Goal: Transaction & Acquisition: Purchase product/service

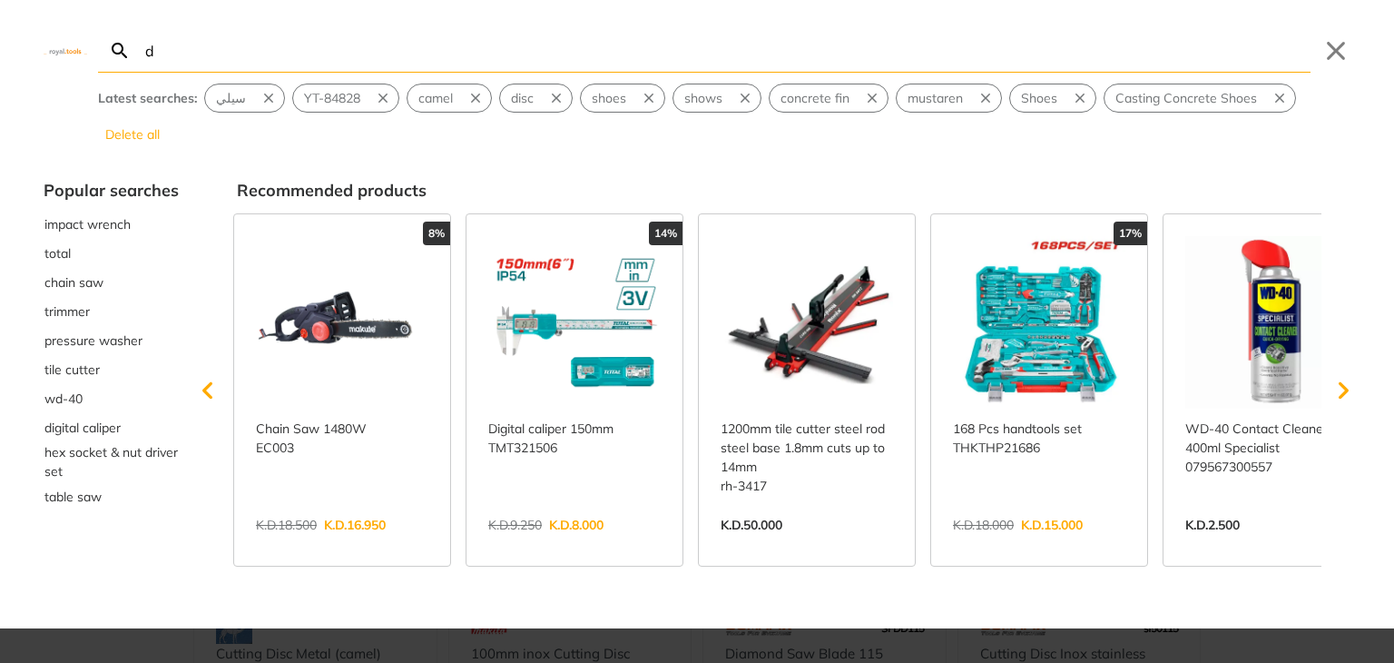
type input "do"
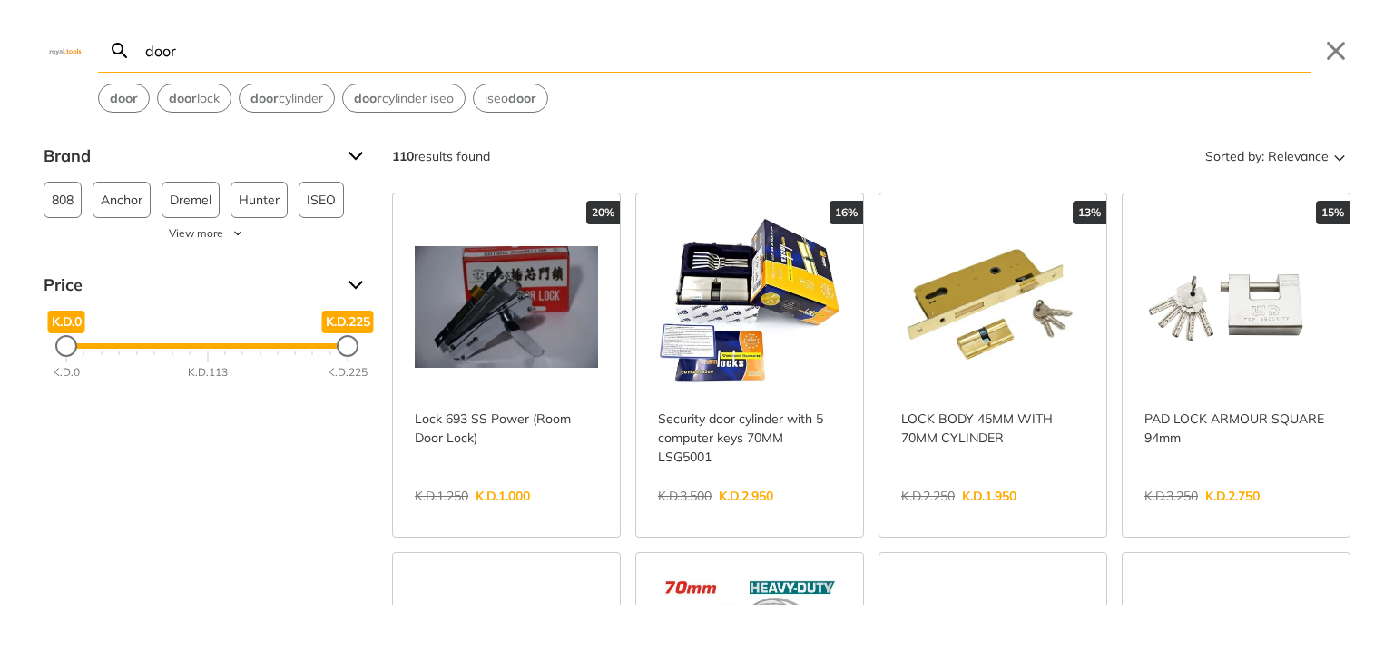
type input "door"
click at [960, 515] on link "View more →" at bounding box center [992, 515] width 183 height 0
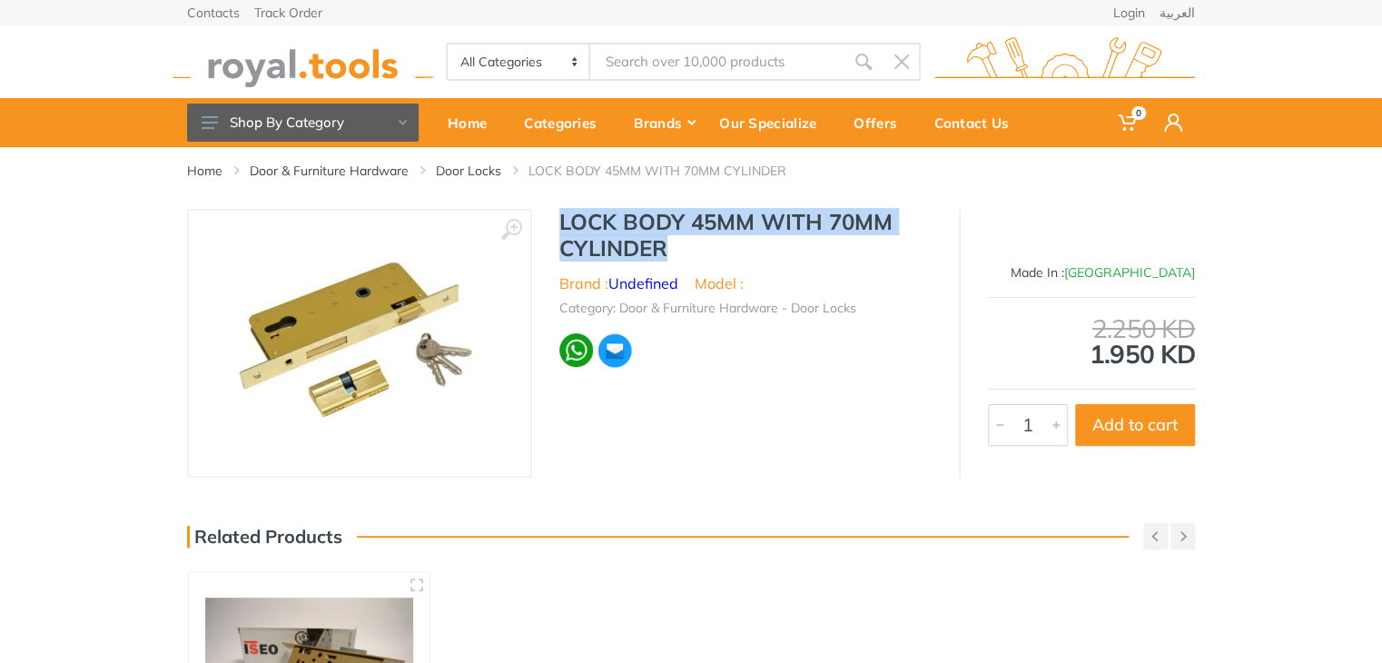
drag, startPoint x: 672, startPoint y: 249, endPoint x: 563, endPoint y: 226, distance: 111.3
click at [563, 226] on h1 "LOCK BODY 45MM WITH 70MM CYLINDER" at bounding box center [745, 235] width 372 height 53
copy h1 "LOCK BODY 45MM WITH 70MM CYLINDER"
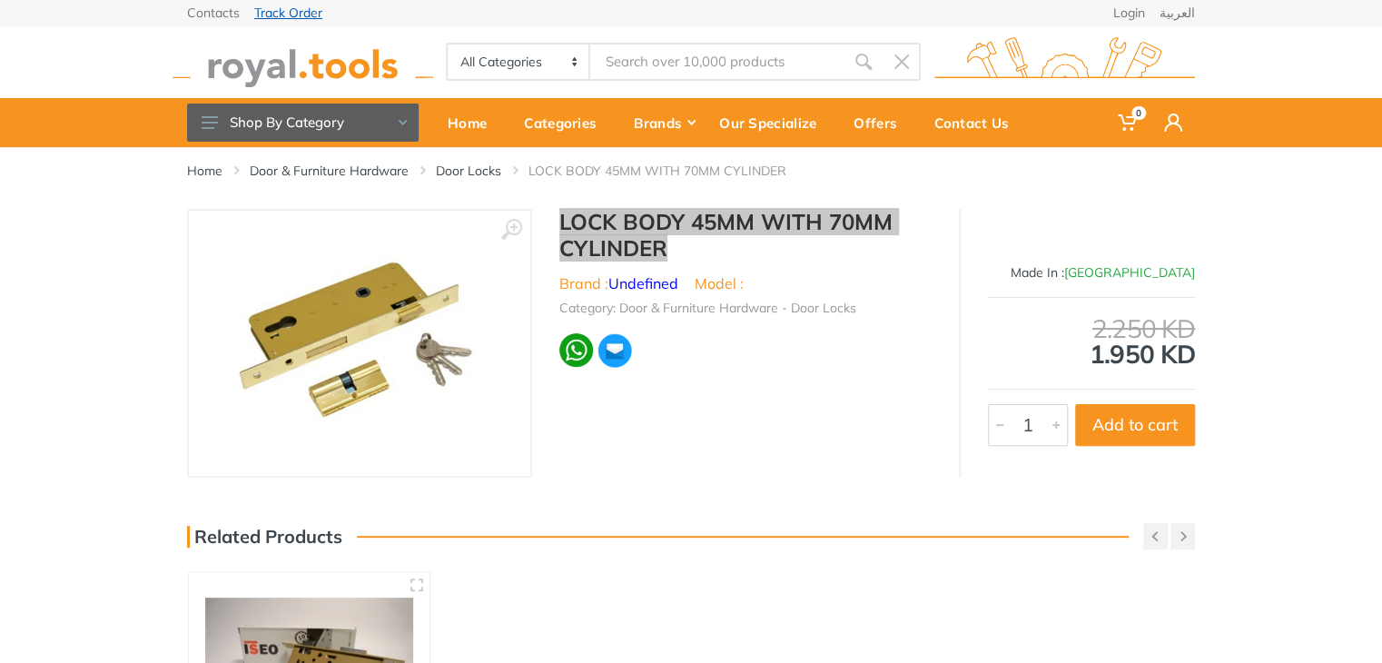
type input "door"
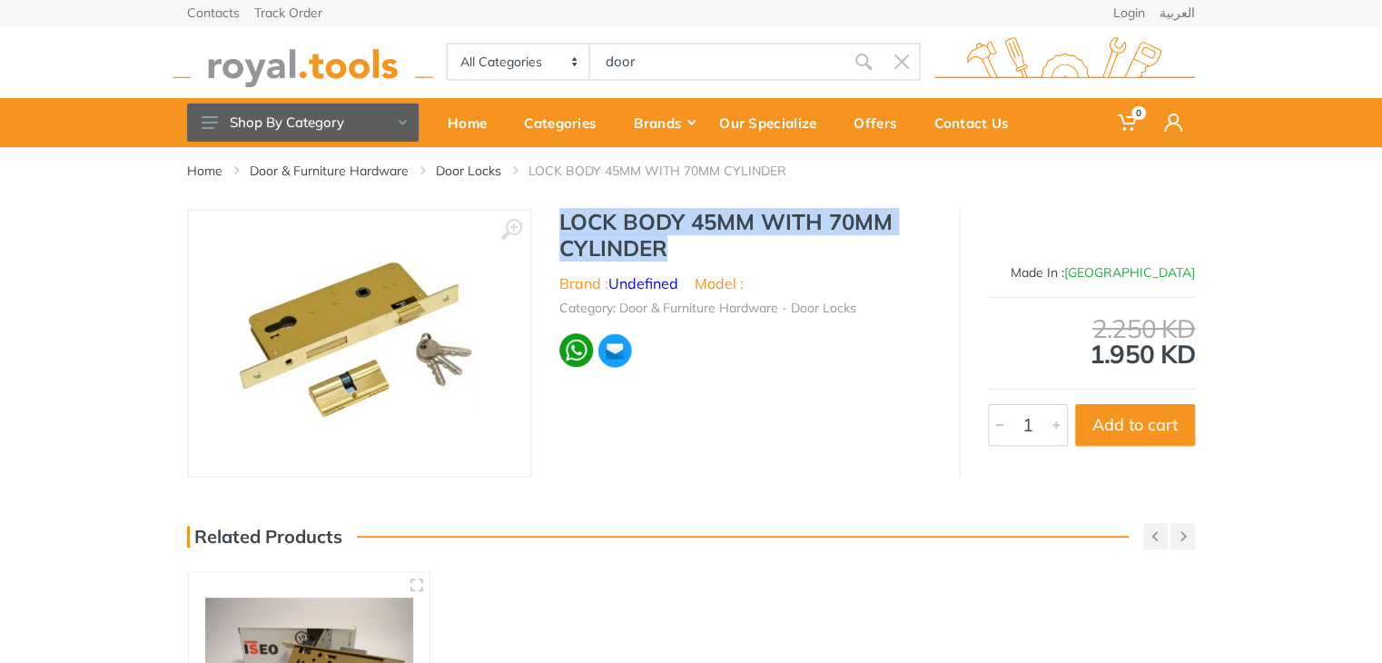
click at [680, 248] on h1 "LOCK BODY 45MM WITH 70MM CYLINDER" at bounding box center [745, 235] width 372 height 53
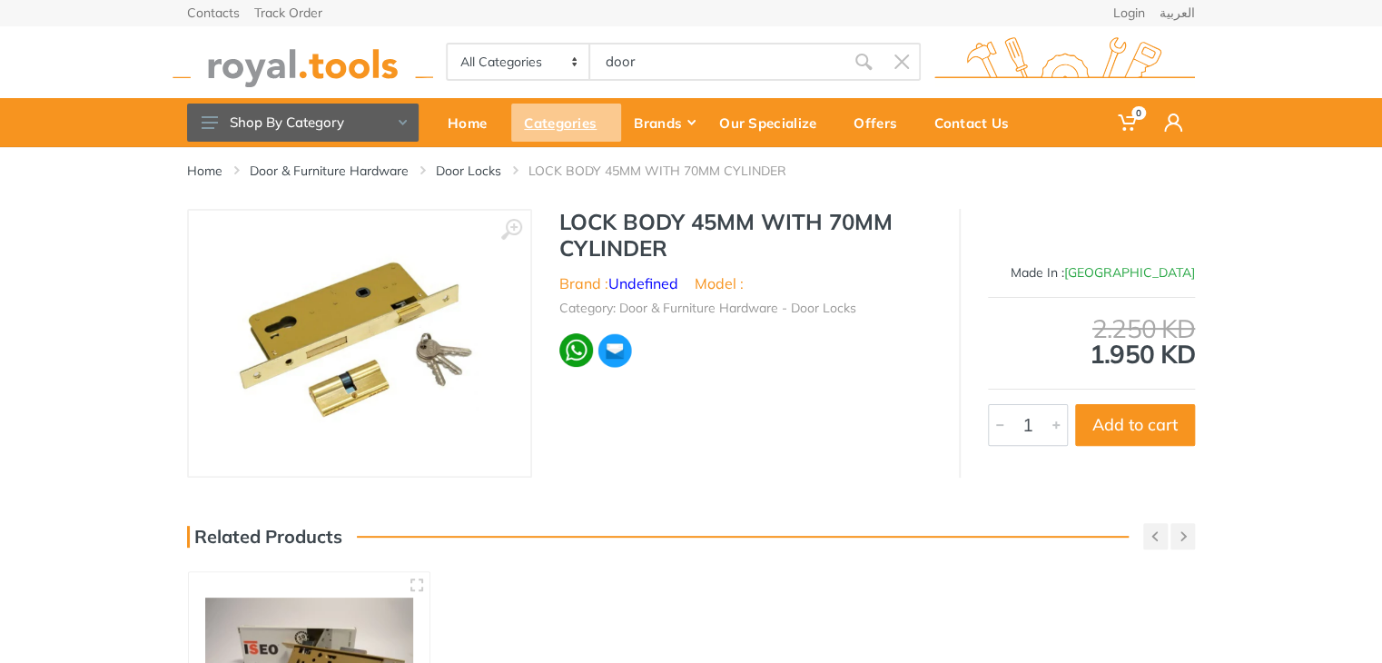
click at [580, 132] on div "Categories" at bounding box center [566, 122] width 110 height 38
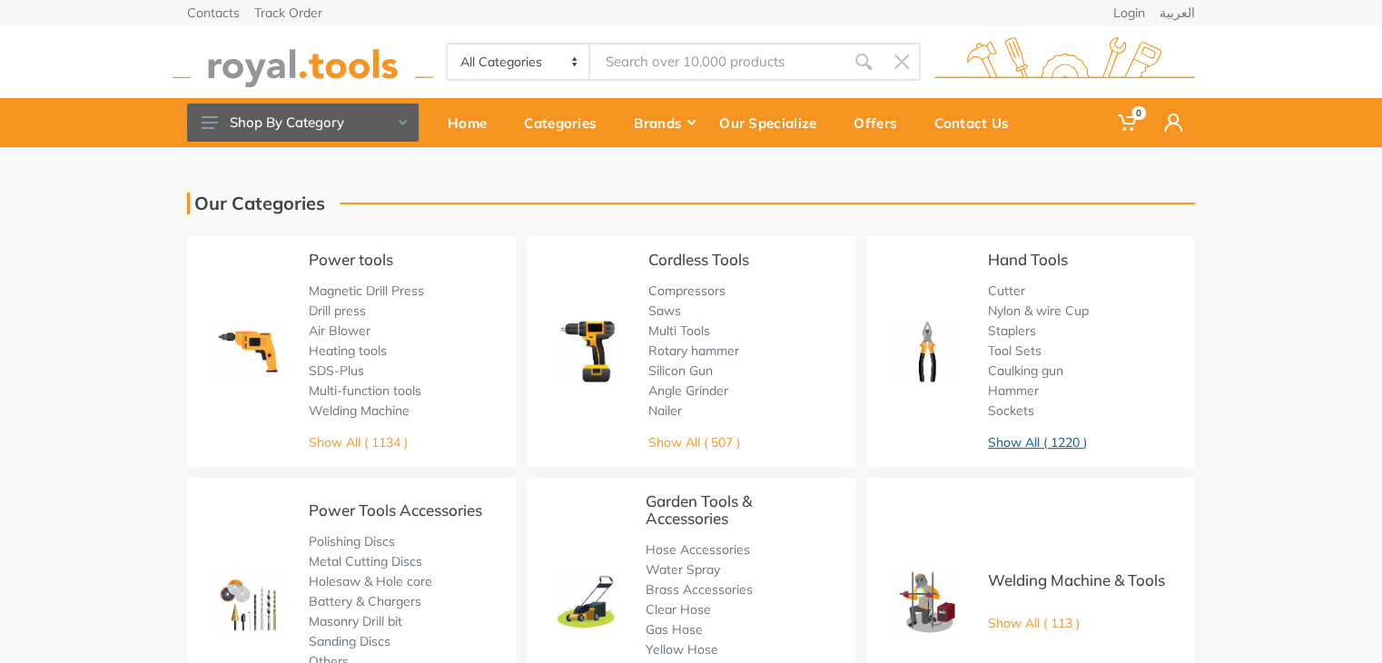
click at [1041, 444] on link "Show All ( 1220 )" at bounding box center [1037, 442] width 99 height 16
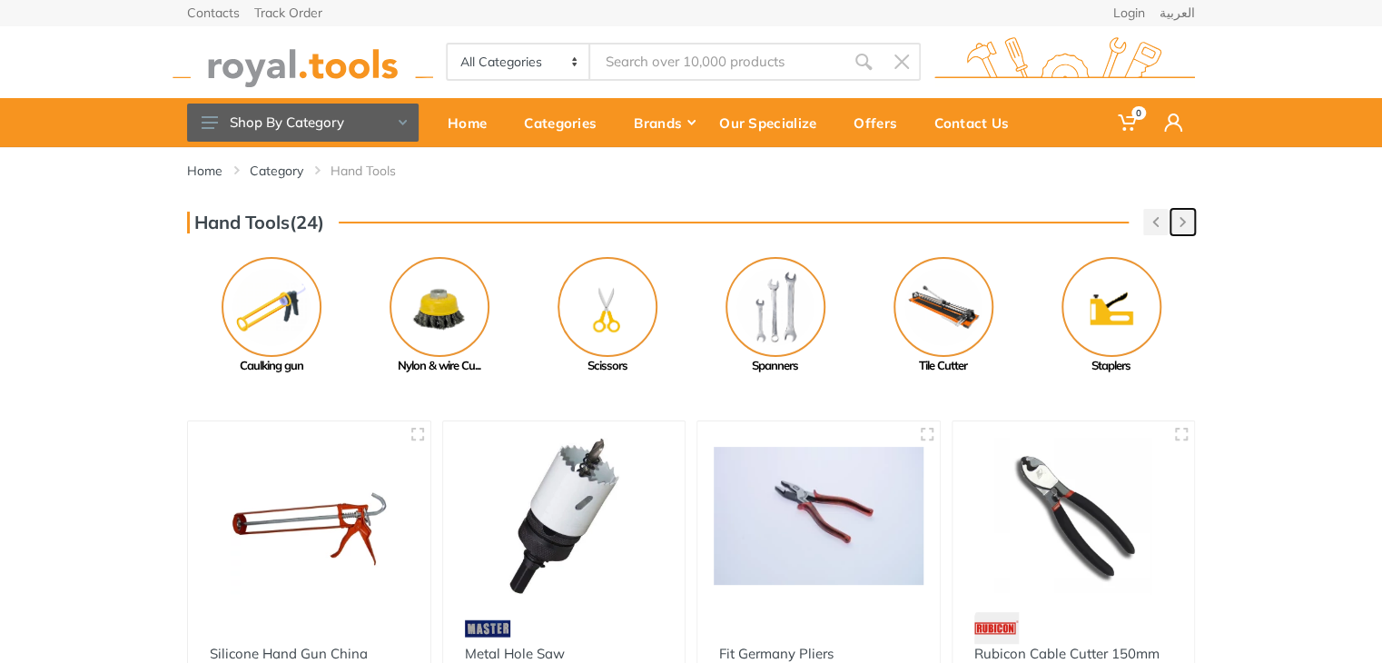
click at [1186, 223] on button "button" at bounding box center [1182, 222] width 25 height 26
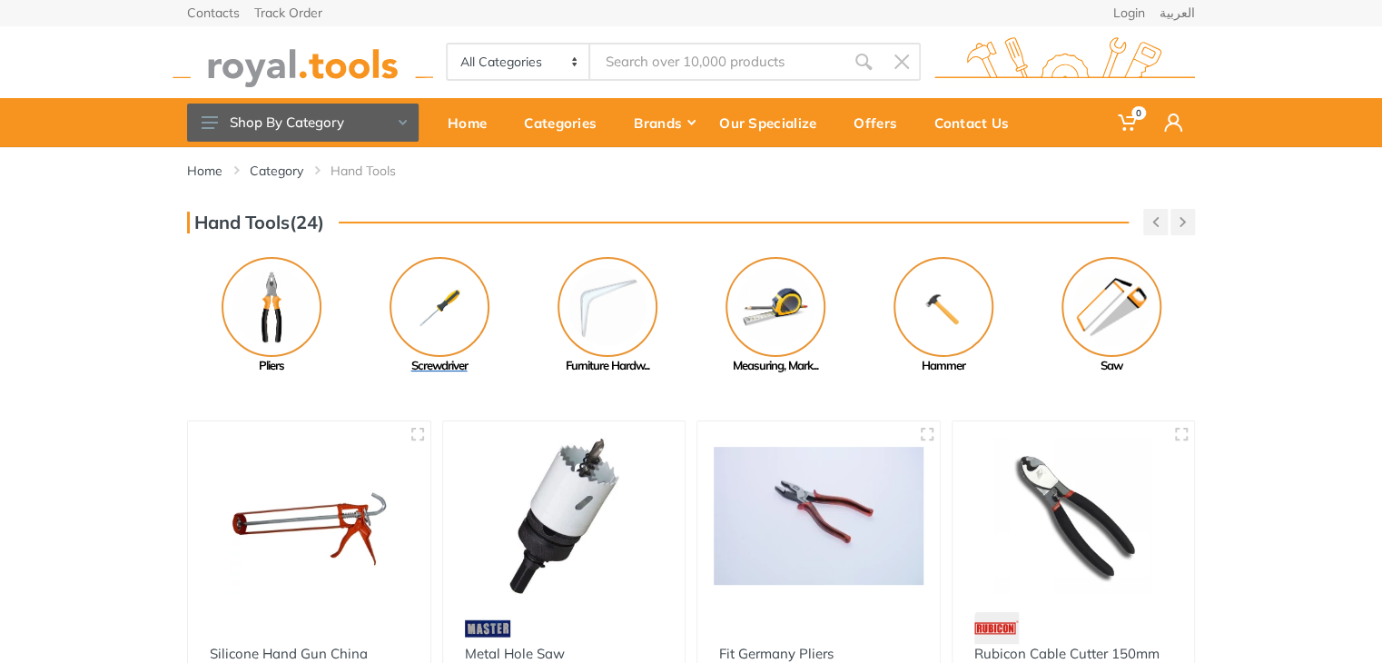
click at [495, 291] on link "Screwdriver" at bounding box center [439, 316] width 168 height 118
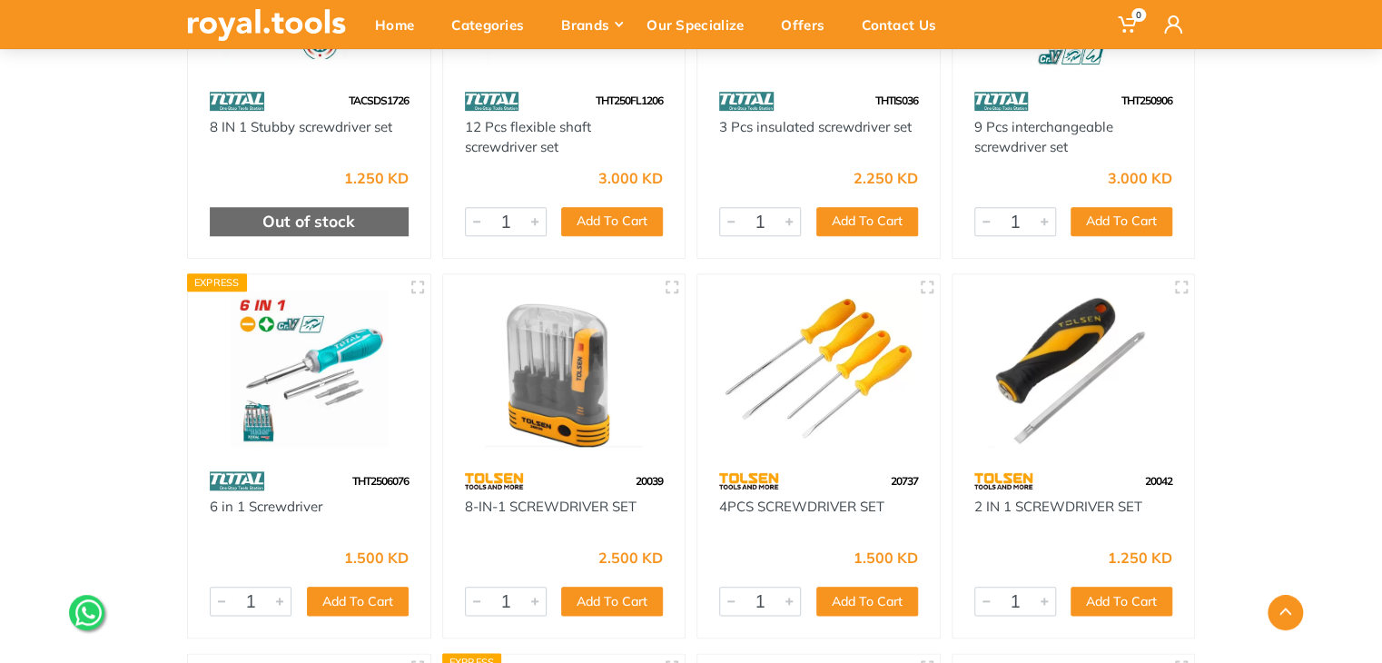
scroll to position [7598, 0]
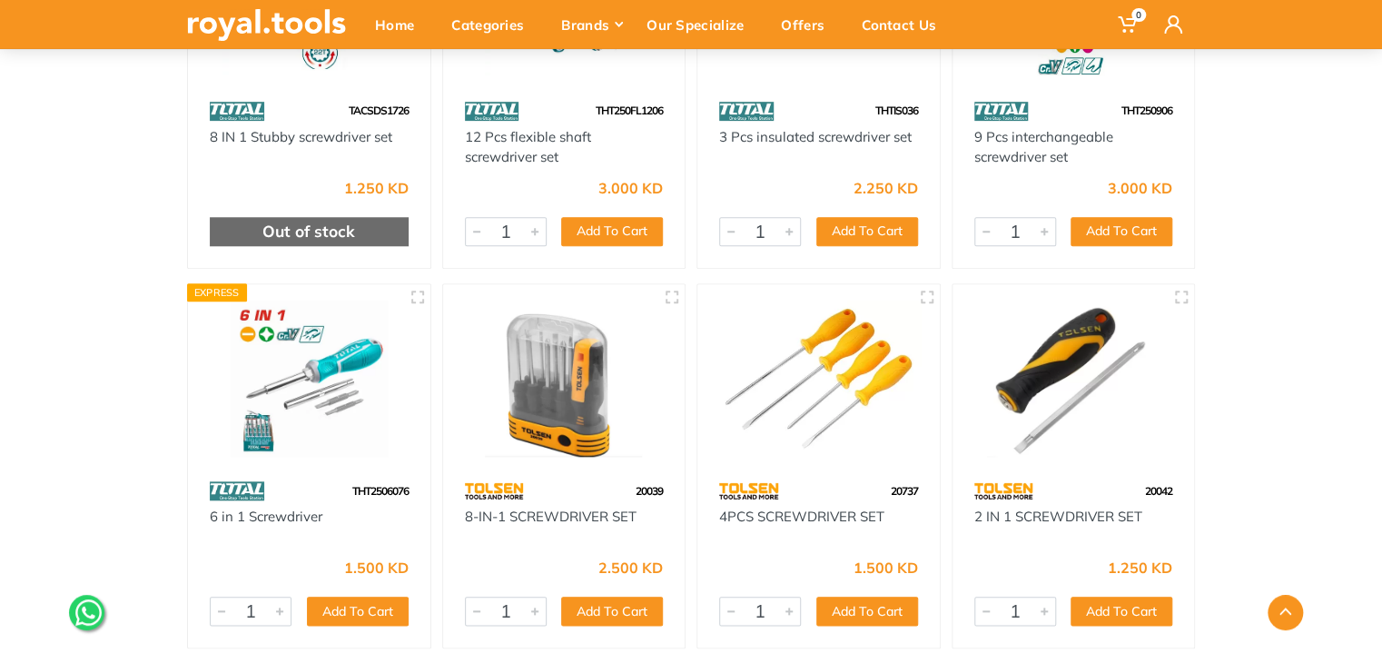
click at [303, 397] on img at bounding box center [309, 378] width 210 height 157
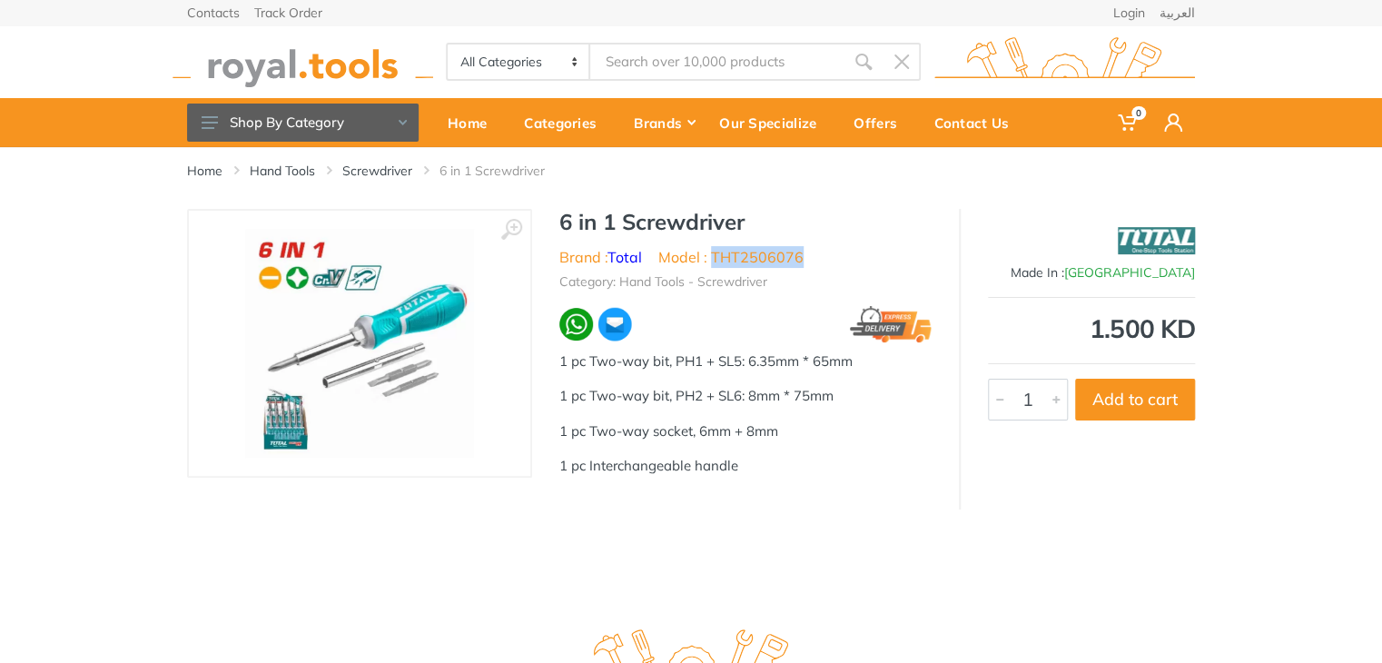
drag, startPoint x: 810, startPoint y: 256, endPoint x: 715, endPoint y: 261, distance: 94.6
click at [715, 261] on ul "Brand : Total Model : THT2506076" at bounding box center [745, 257] width 372 height 22
copy li "THT2506076"
